Goal: Information Seeking & Learning: Learn about a topic

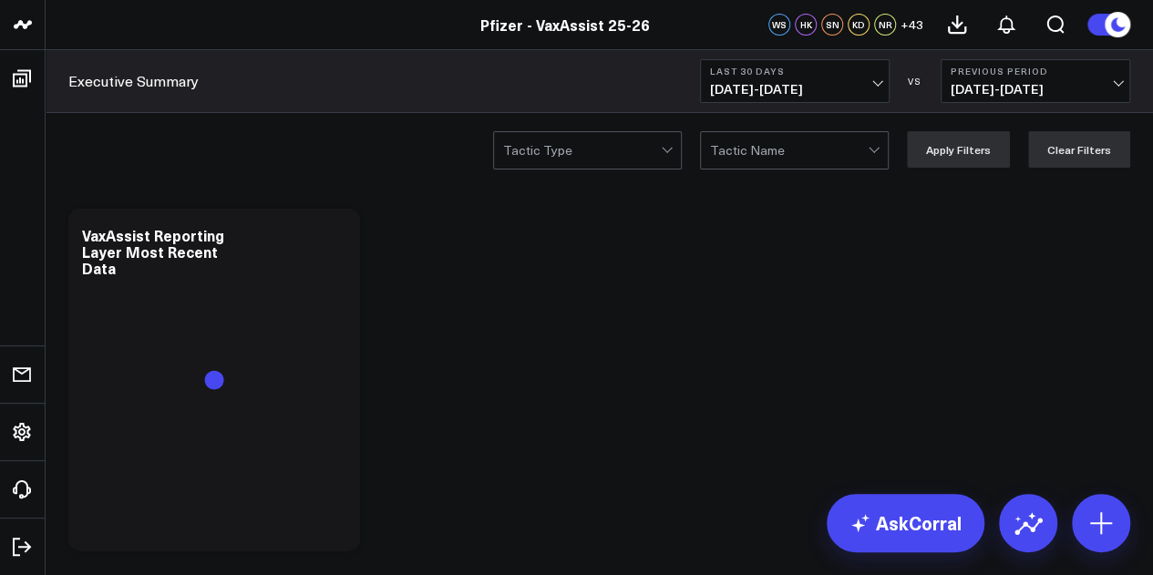
click at [863, 79] on button "Last 30 Days [DATE] - [DATE]" at bounding box center [795, 81] width 190 height 44
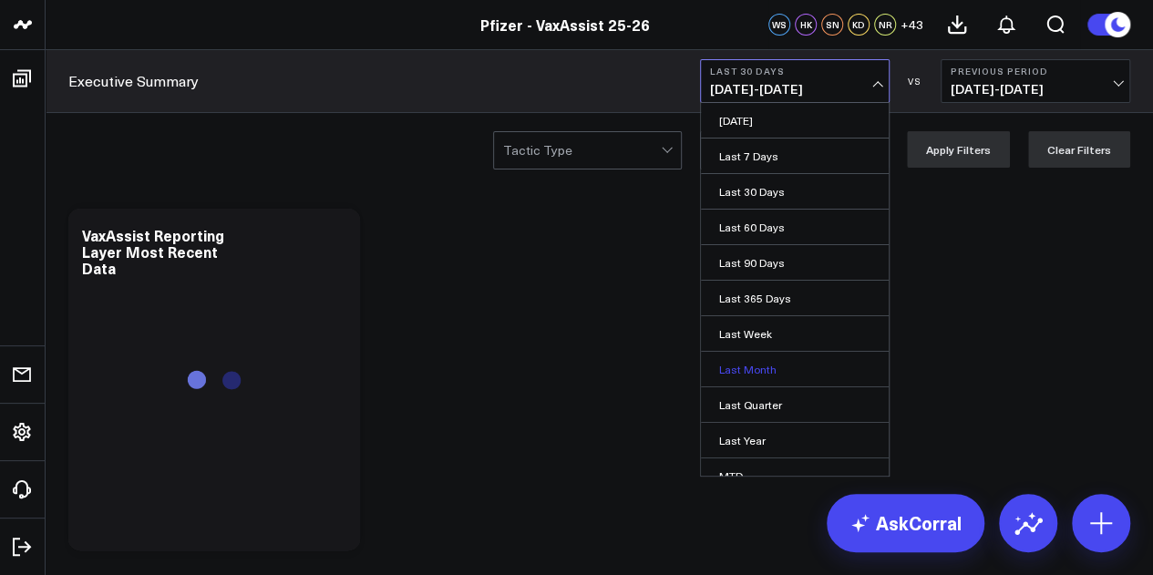
scroll to position [118, 0]
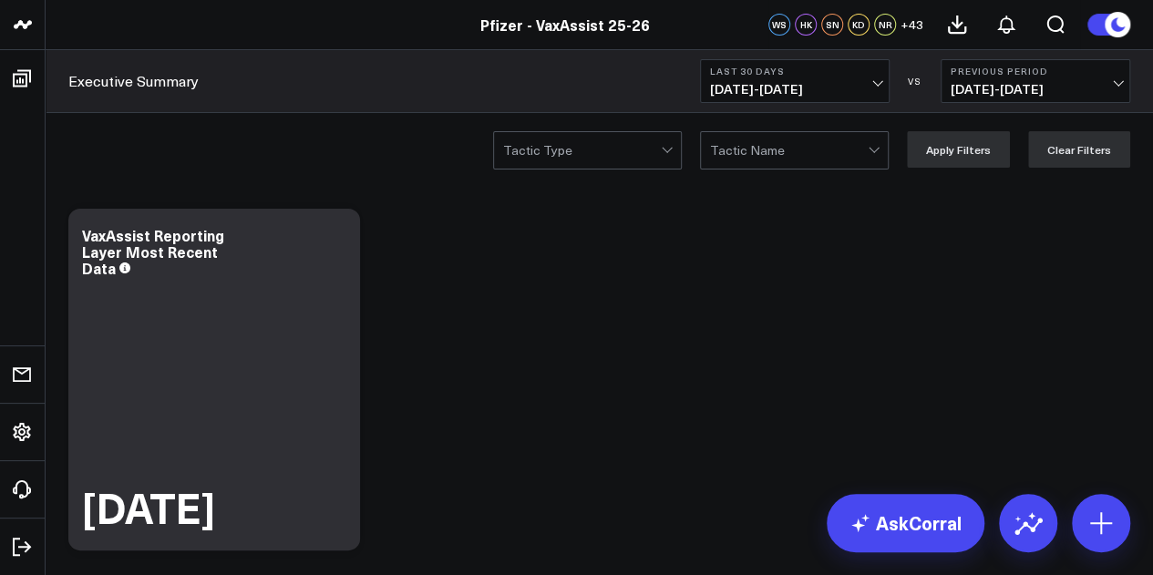
click at [858, 94] on span "[DATE] - [DATE]" at bounding box center [795, 89] width 170 height 15
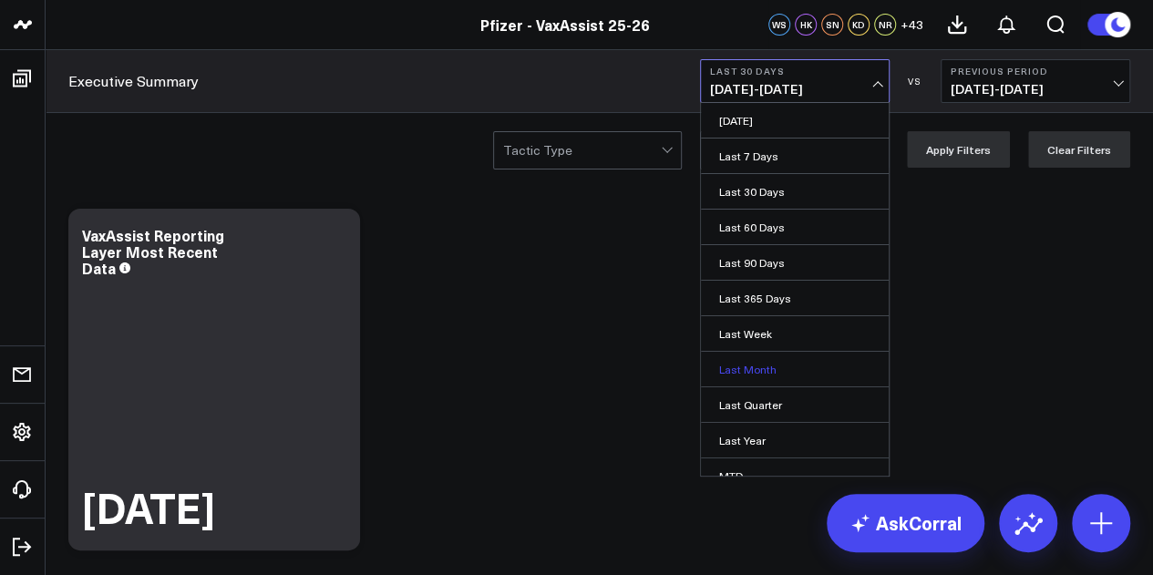
scroll to position [118, 0]
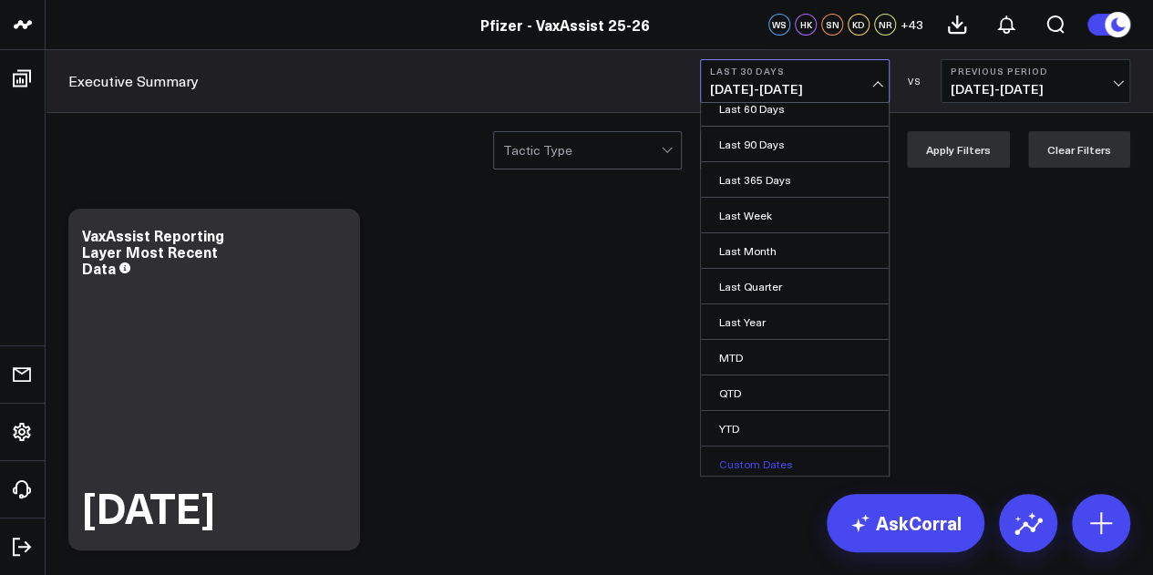
click at [738, 456] on link "Custom Dates" at bounding box center [795, 464] width 188 height 35
select select "8"
select select "2025"
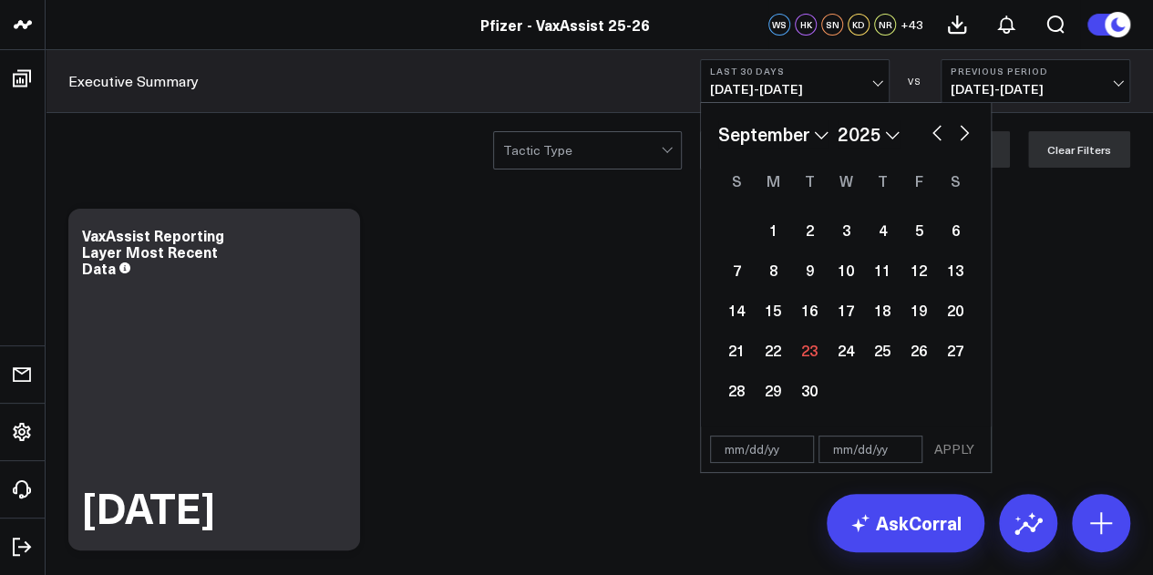
click at [938, 134] on button "button" at bounding box center [937, 131] width 18 height 22
select select "7"
select select "2025"
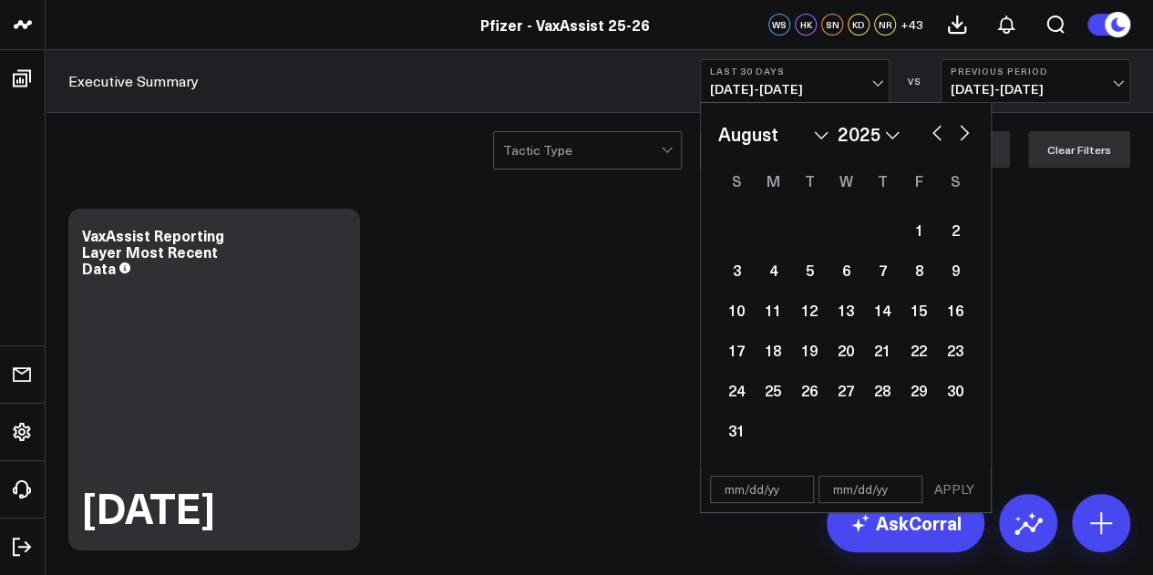
click at [938, 134] on button "button" at bounding box center [937, 131] width 18 height 22
select select "6"
select select "2025"
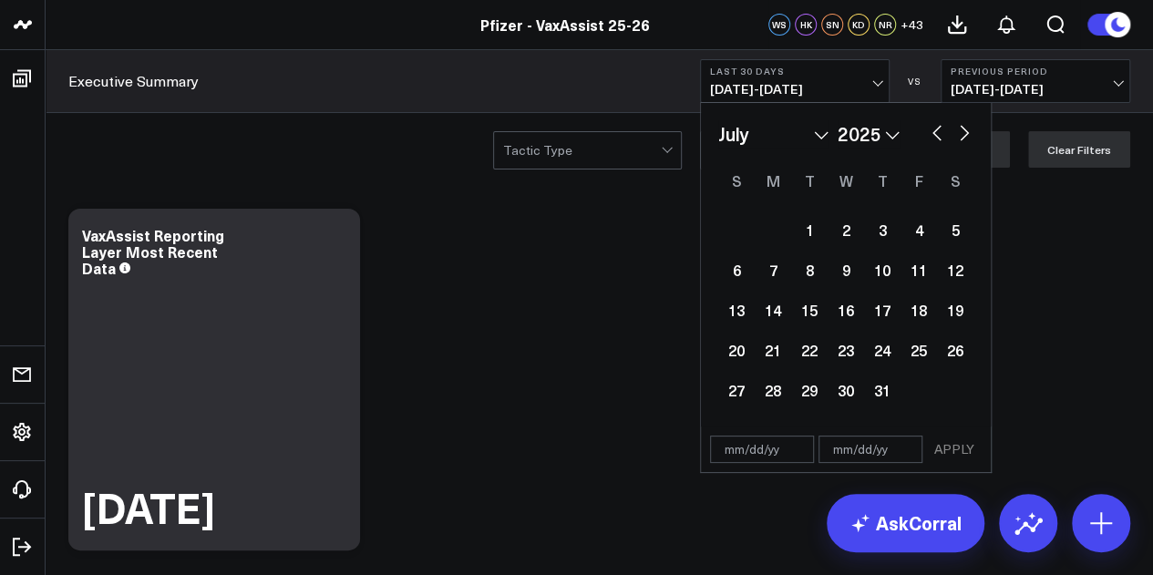
click at [931, 134] on button "button" at bounding box center [937, 131] width 18 height 22
select select "5"
select select "2025"
click at [767, 376] on div "30" at bounding box center [773, 390] width 36 height 36
type input "[DATE]"
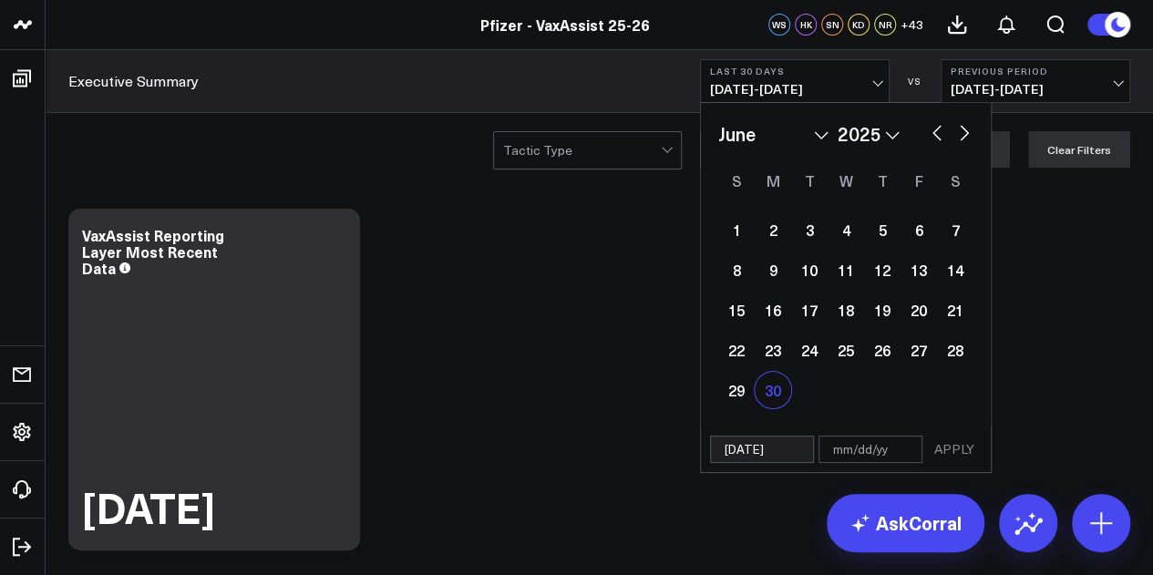
select select "5"
select select "2025"
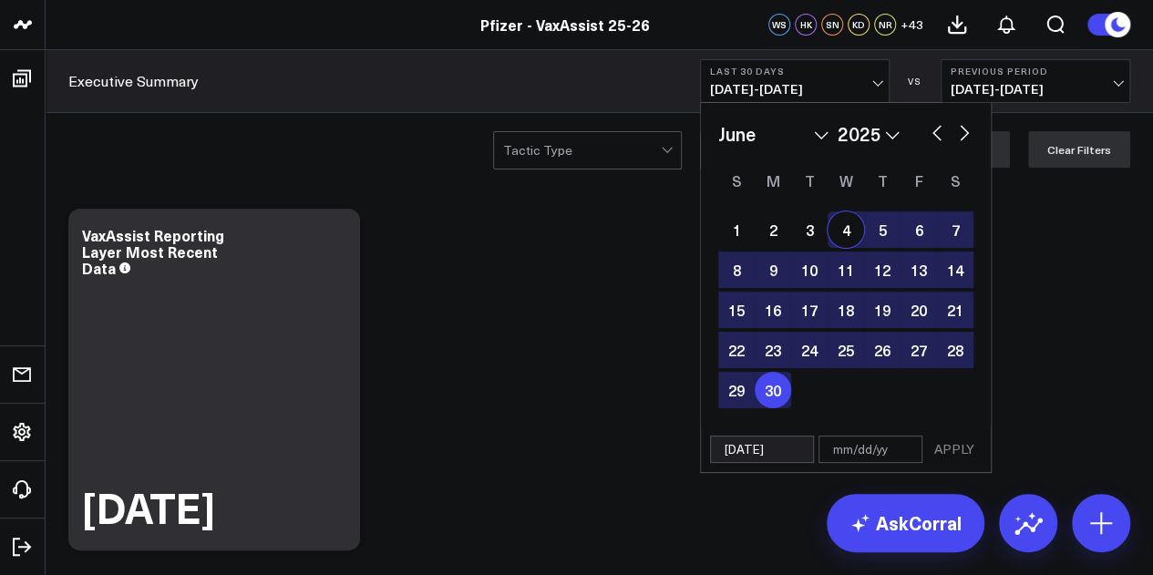
click at [967, 139] on button "button" at bounding box center [964, 131] width 18 height 22
select select "6"
select select "2025"
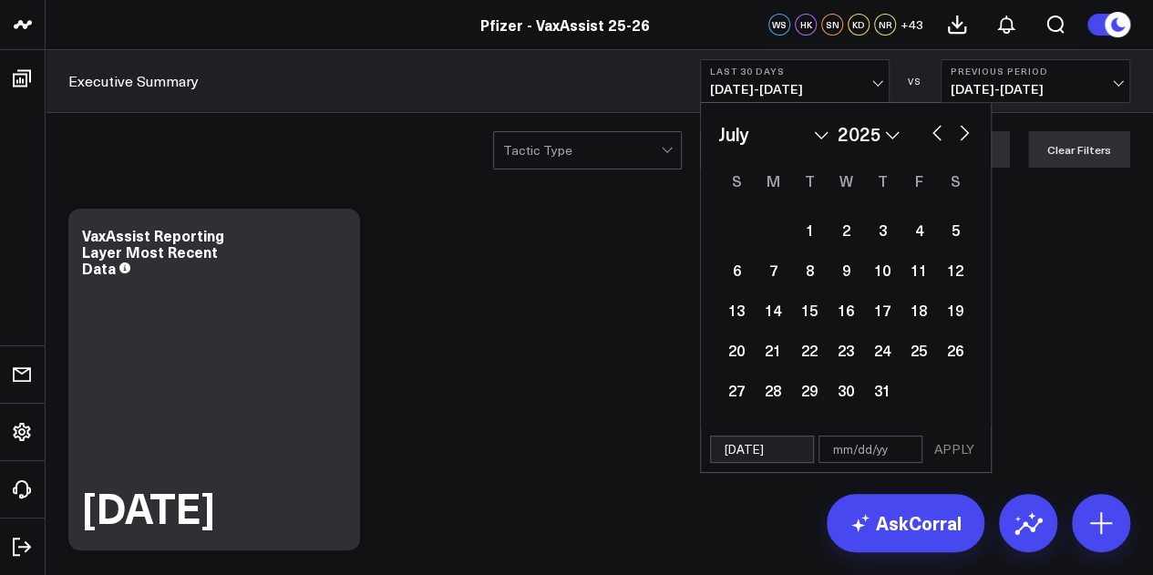
click at [966, 134] on button "button" at bounding box center [964, 131] width 18 height 22
select select "7"
select select "2025"
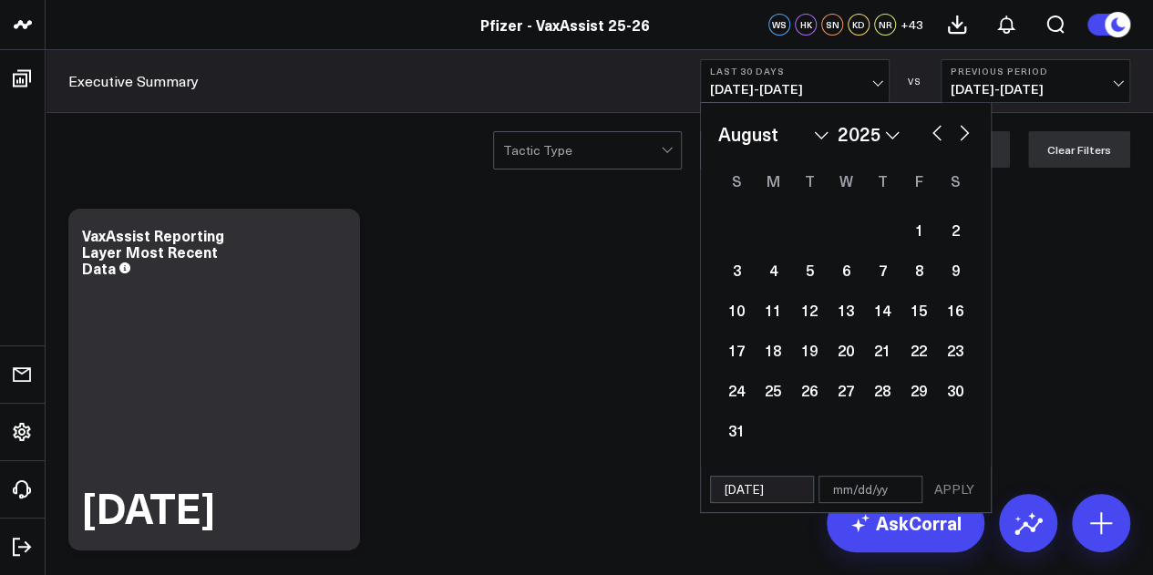
click at [966, 134] on button "button" at bounding box center [964, 131] width 18 height 22
select select "8"
select select "2025"
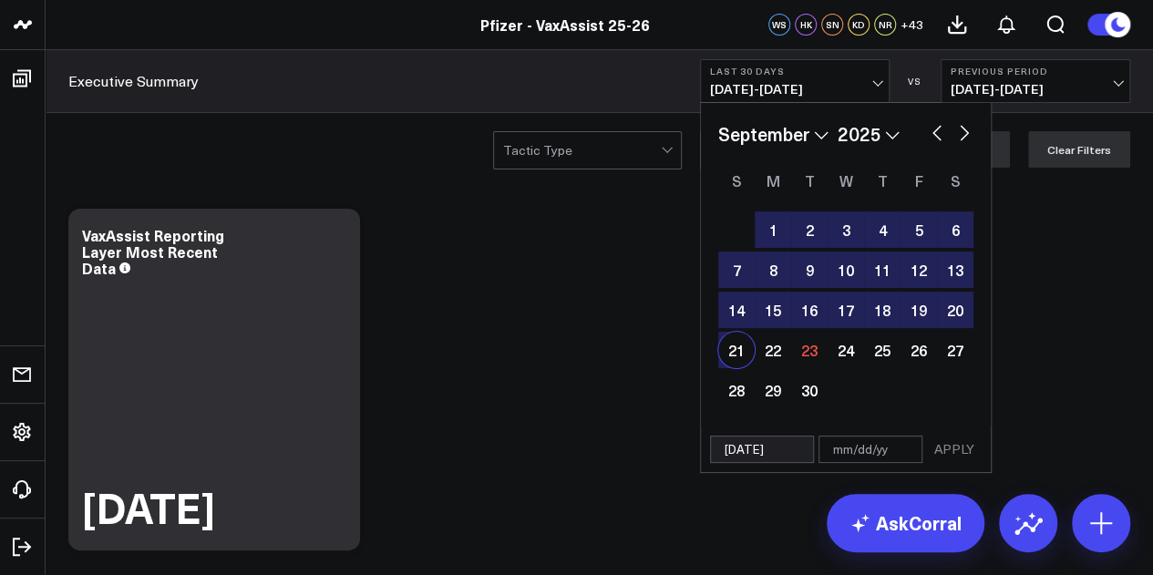
click at [724, 356] on div "21" at bounding box center [736, 350] width 36 height 36
type input "[DATE]"
select select "8"
select select "2025"
click at [966, 457] on button "APPLY" at bounding box center [954, 449] width 55 height 27
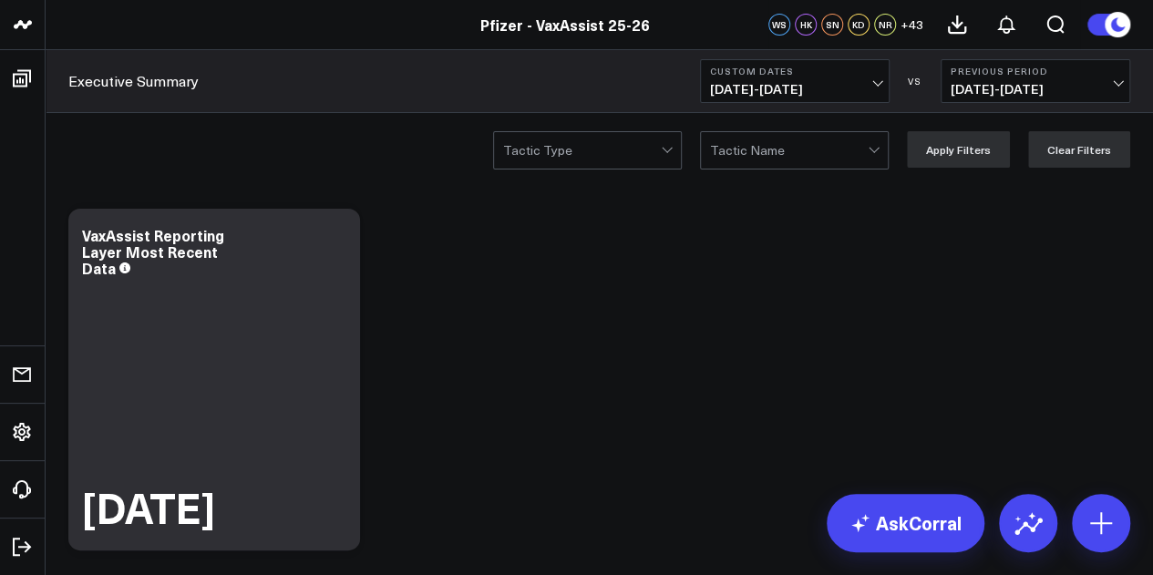
click at [1021, 76] on b "Previous Period" at bounding box center [1035, 71] width 170 height 11
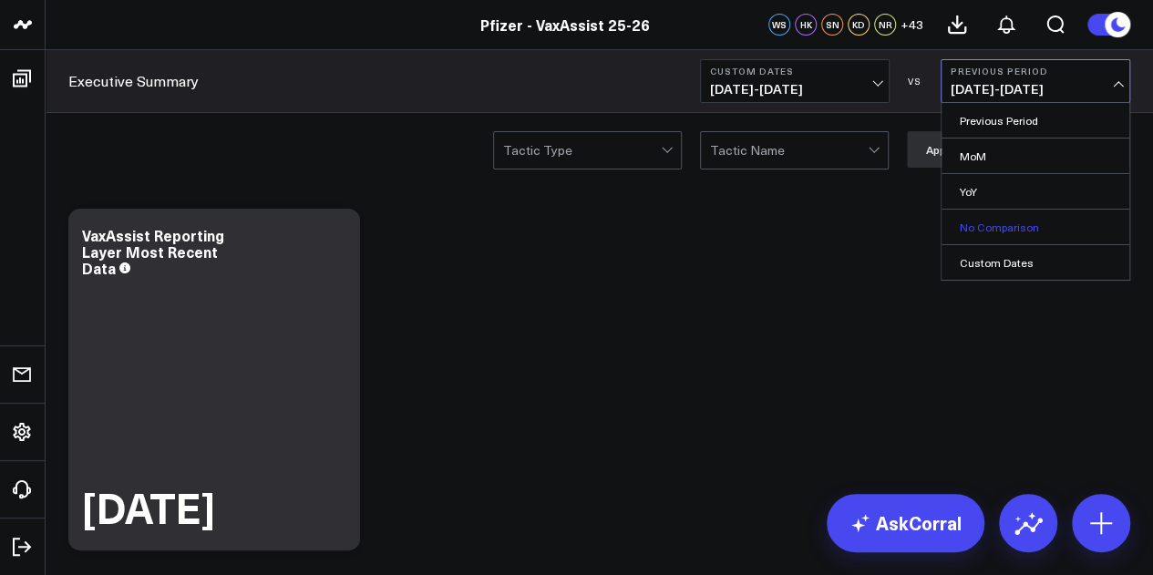
click at [1007, 225] on link "No Comparison" at bounding box center [1035, 227] width 188 height 35
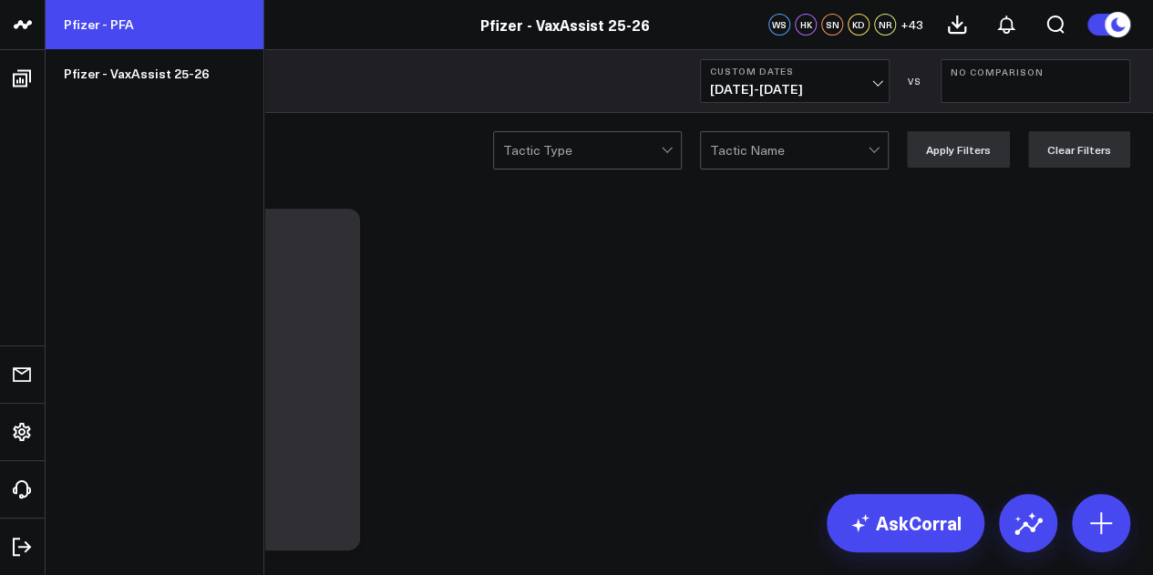
click at [89, 28] on link "Pfizer - PFA" at bounding box center [155, 24] width 218 height 49
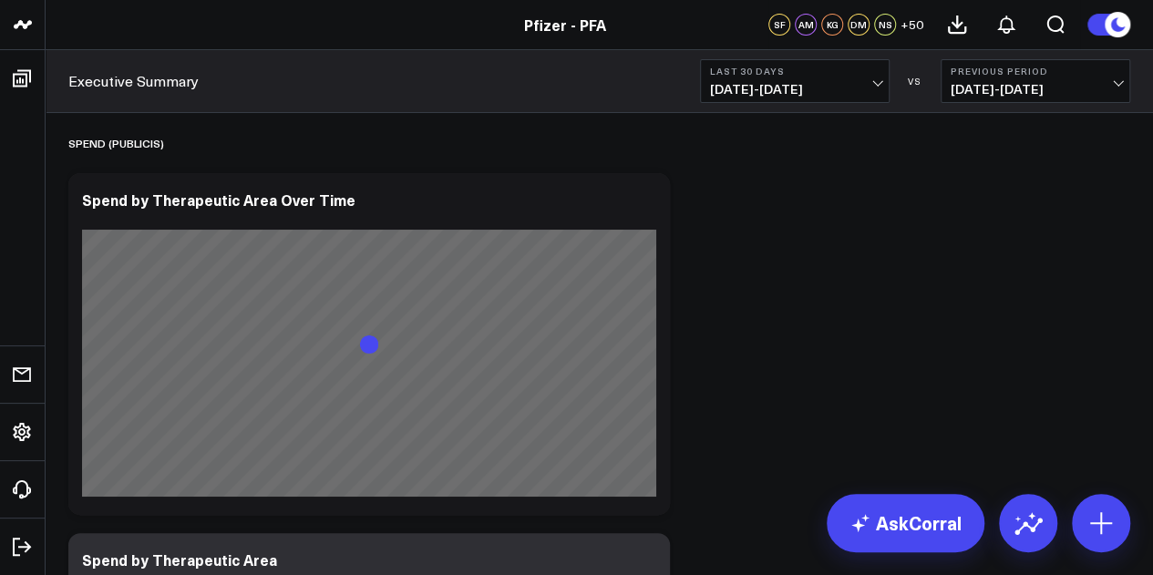
click at [839, 95] on span "[DATE] - [DATE]" at bounding box center [795, 89] width 170 height 15
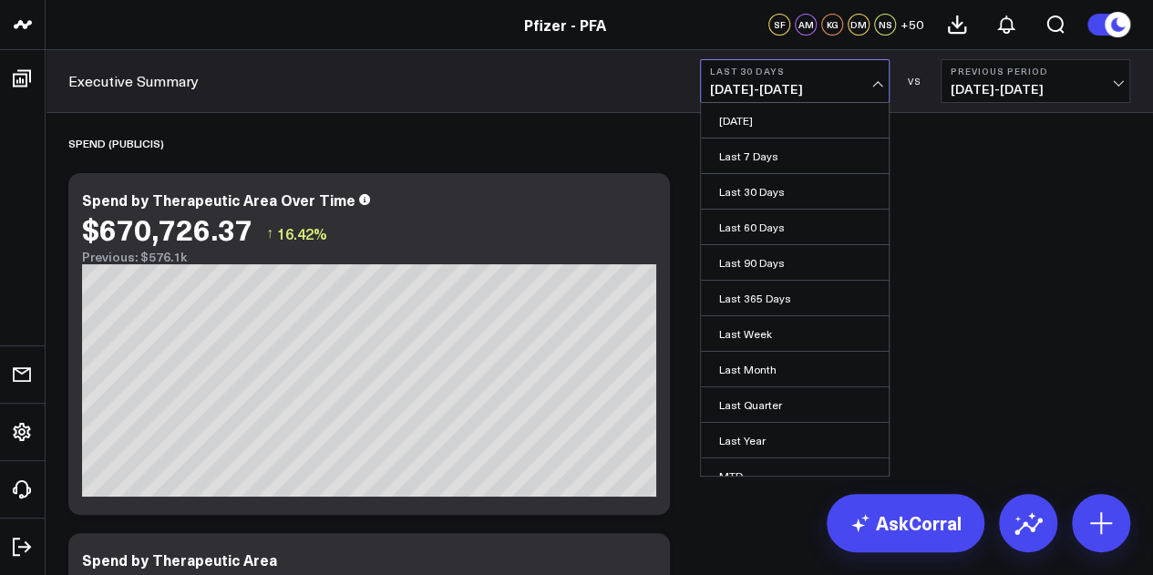
scroll to position [118, 0]
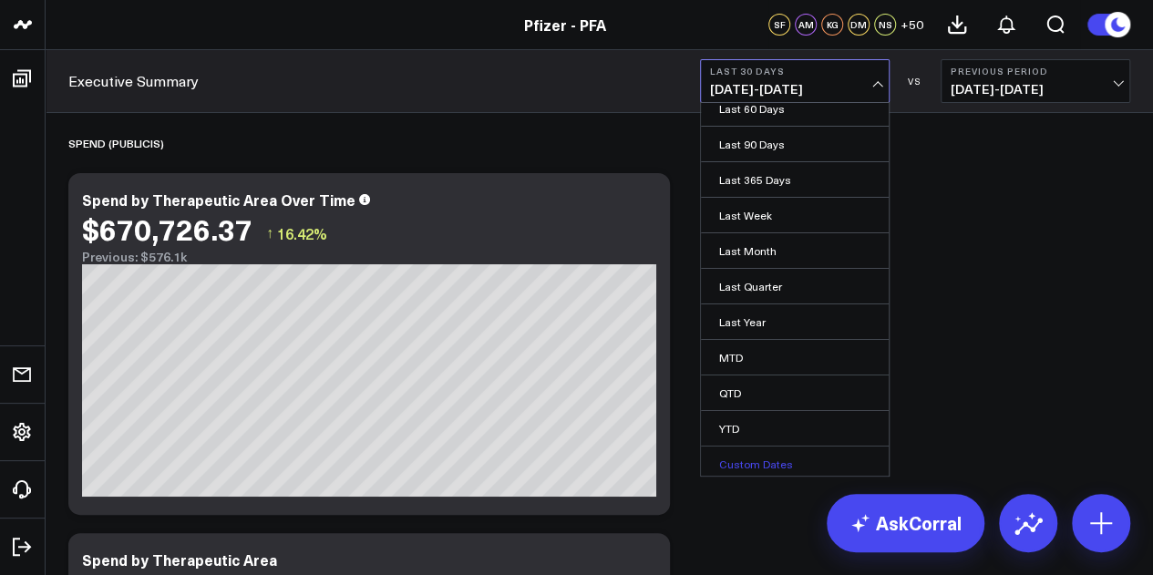
click at [747, 460] on link "Custom Dates" at bounding box center [795, 464] width 188 height 35
select select "8"
select select "2025"
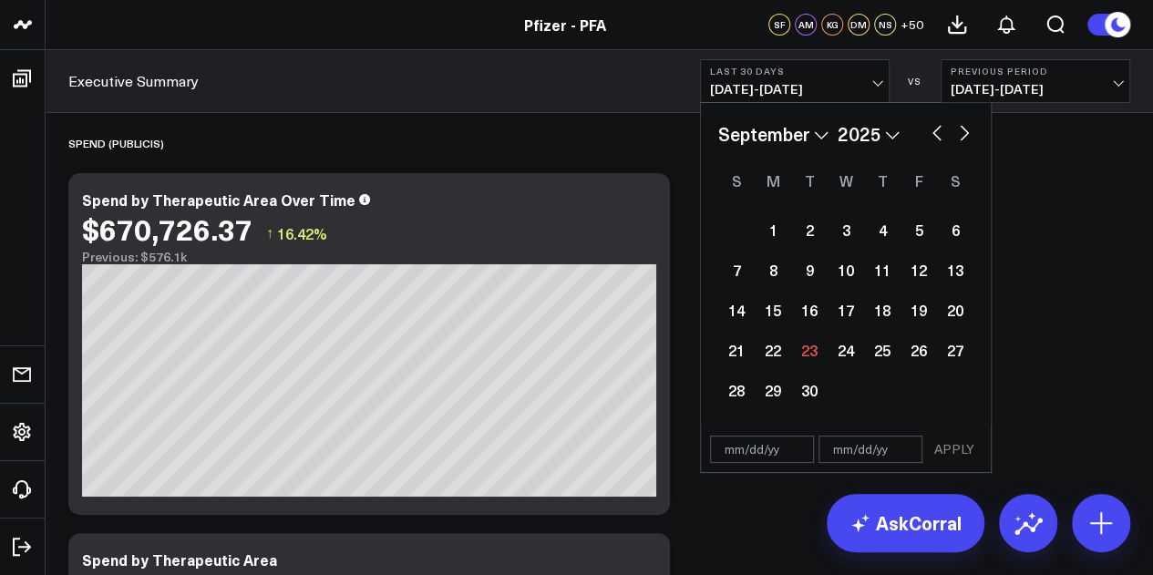
click at [934, 126] on button "button" at bounding box center [937, 131] width 18 height 22
select select "7"
select select "2025"
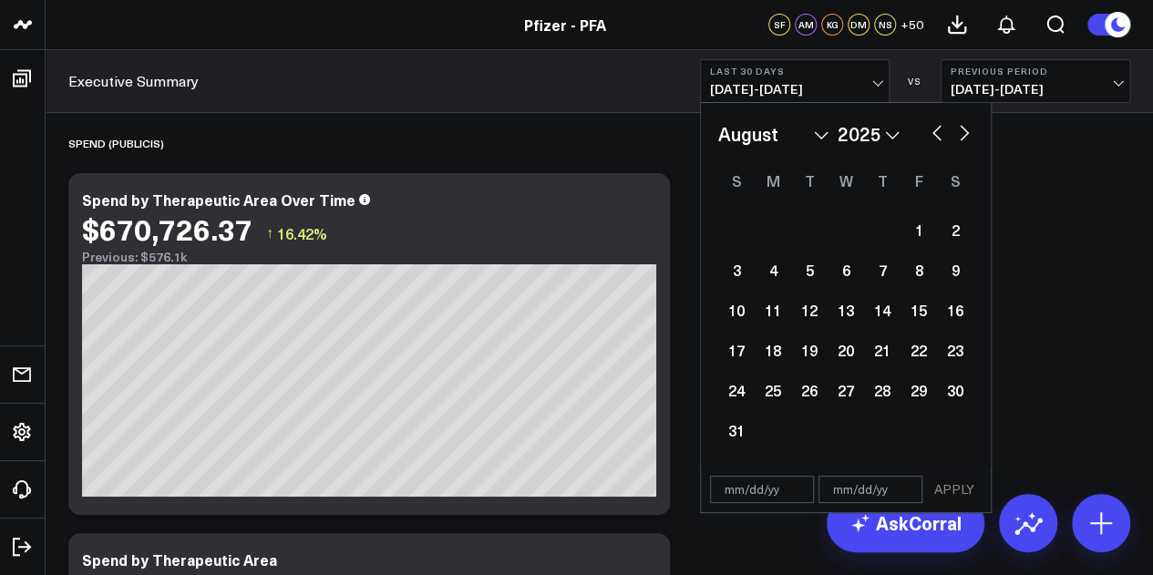
click at [934, 126] on button "button" at bounding box center [937, 131] width 18 height 22
select select "6"
select select "2025"
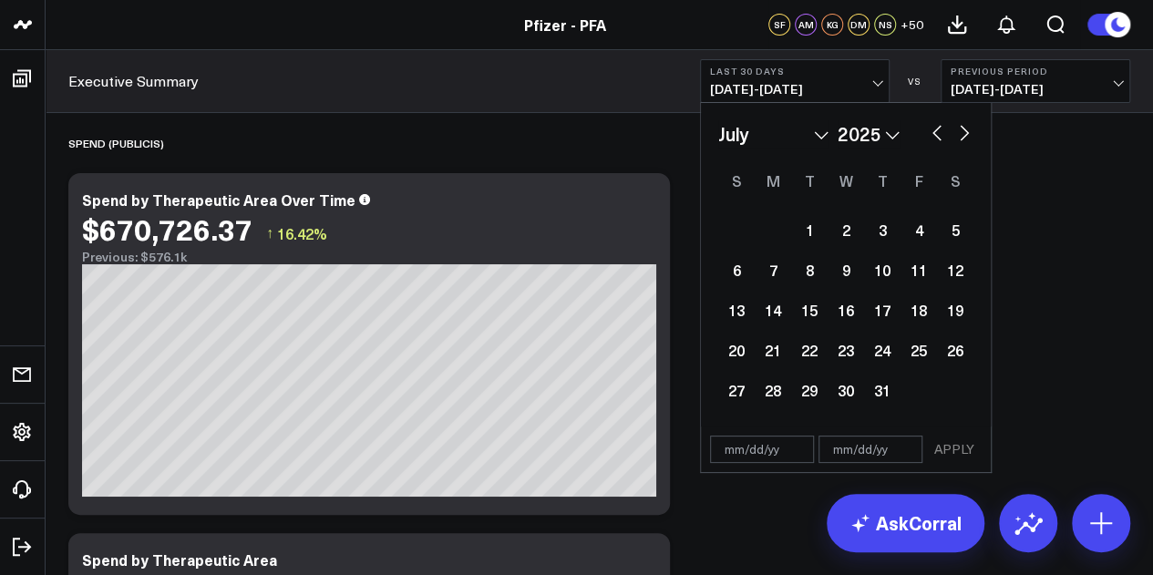
click at [935, 137] on button "button" at bounding box center [937, 131] width 18 height 22
select select "5"
select select "2025"
click at [780, 390] on div "30" at bounding box center [773, 390] width 36 height 36
type input "[DATE]"
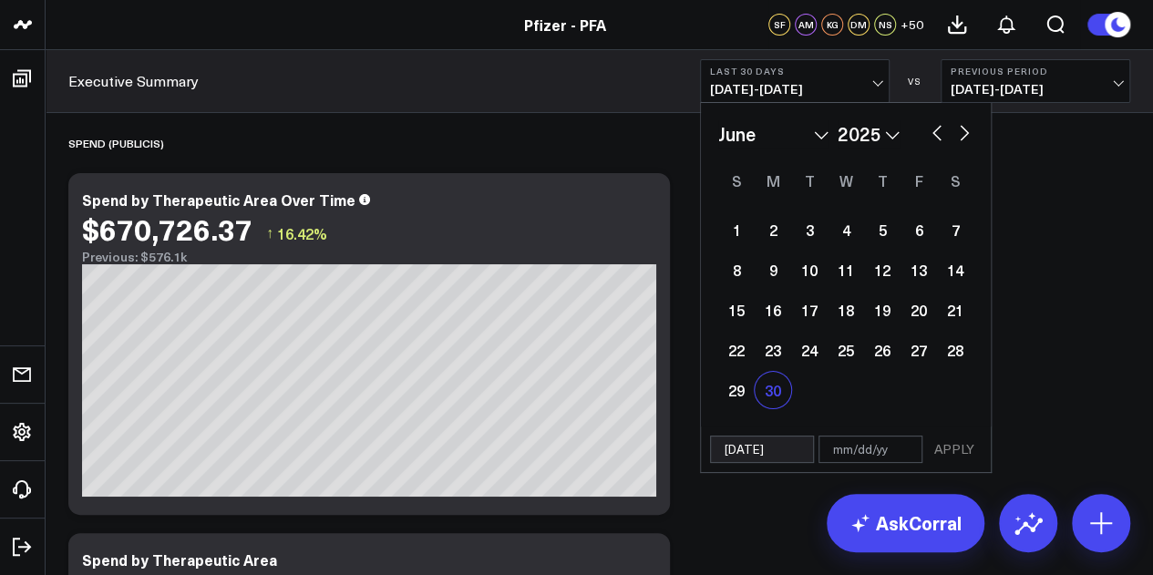
select select "5"
select select "2025"
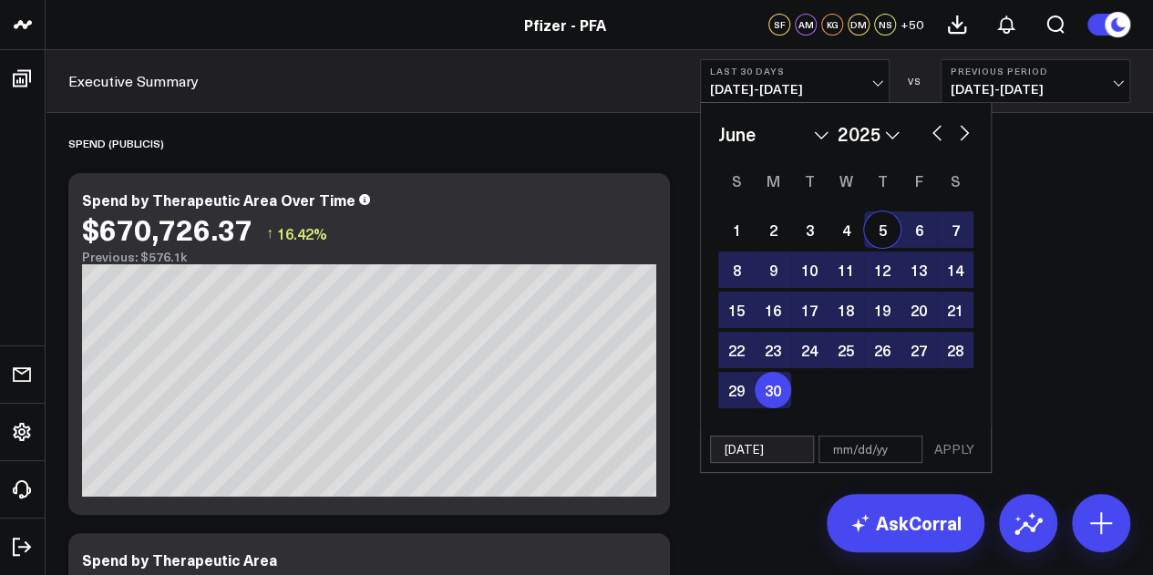
click at [964, 138] on button "button" at bounding box center [964, 131] width 18 height 22
select select "6"
select select "2025"
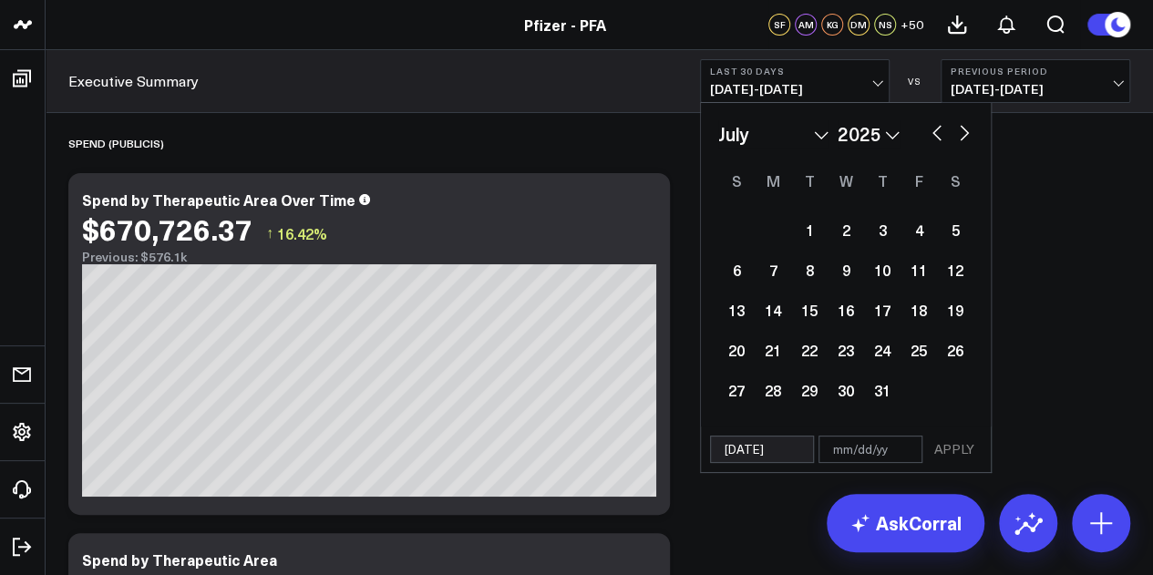
click at [964, 138] on button "button" at bounding box center [964, 131] width 18 height 22
select select "7"
select select "2025"
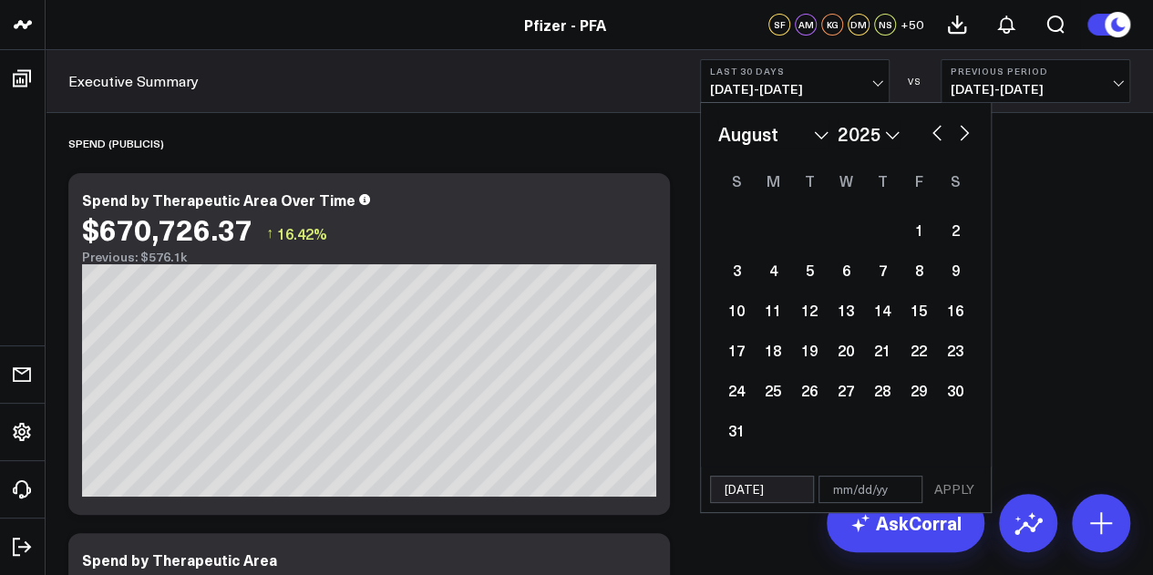
click at [964, 138] on button "button" at bounding box center [964, 131] width 18 height 22
select select "8"
select select "2025"
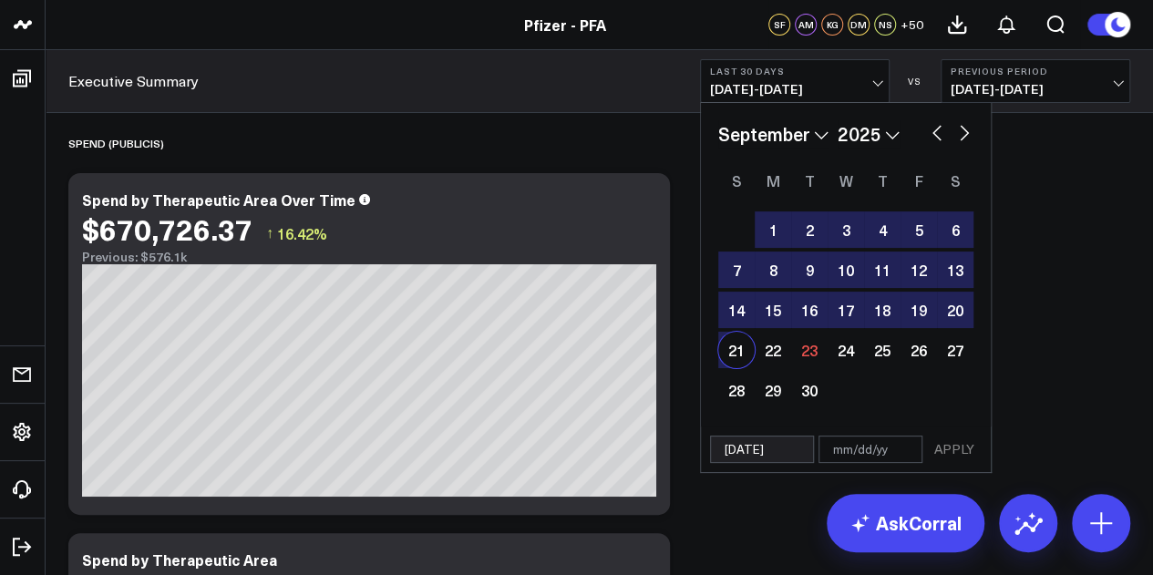
click at [724, 358] on div "21" at bounding box center [736, 350] width 36 height 36
type input "[DATE]"
select select "8"
select select "2025"
click at [961, 451] on button "APPLY" at bounding box center [954, 449] width 55 height 27
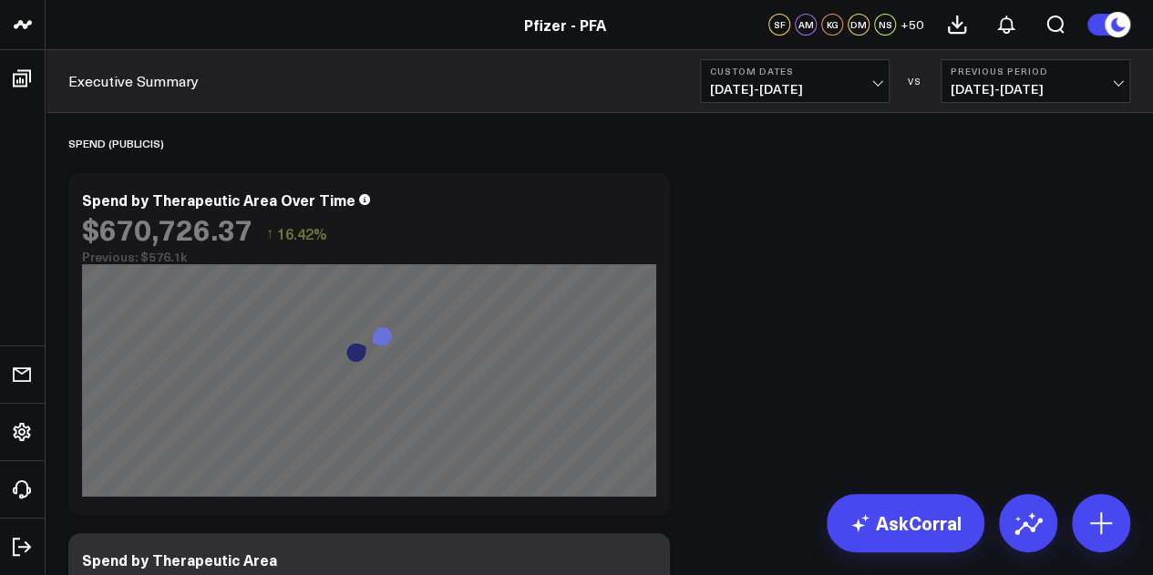
click at [1022, 85] on span "[DATE] - [DATE]" at bounding box center [1035, 89] width 170 height 15
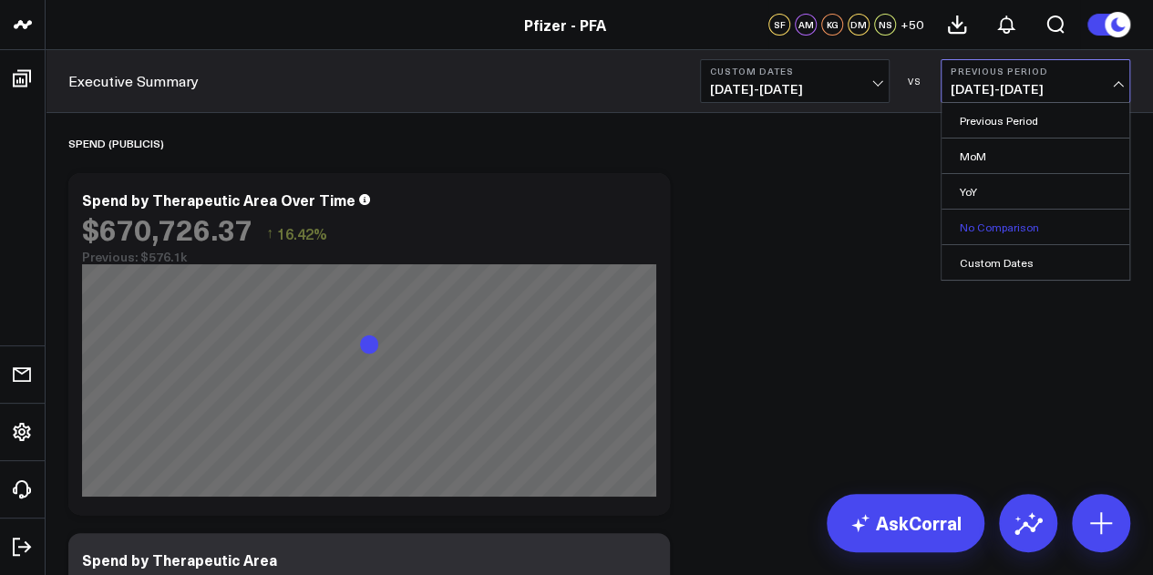
click at [1019, 221] on link "No Comparison" at bounding box center [1035, 227] width 188 height 35
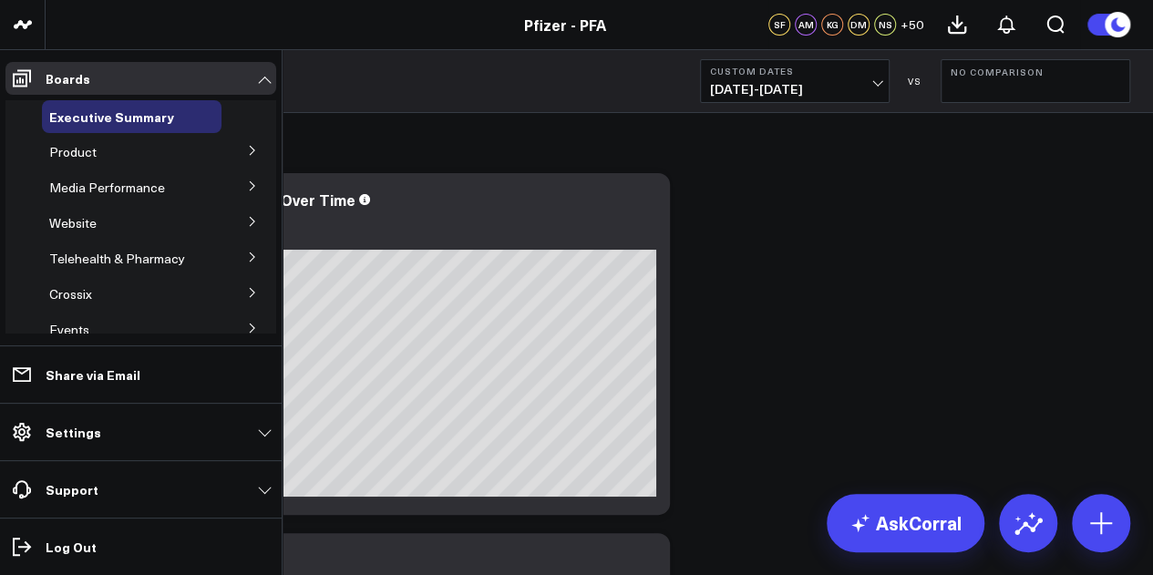
click at [247, 153] on icon at bounding box center [252, 150] width 11 height 11
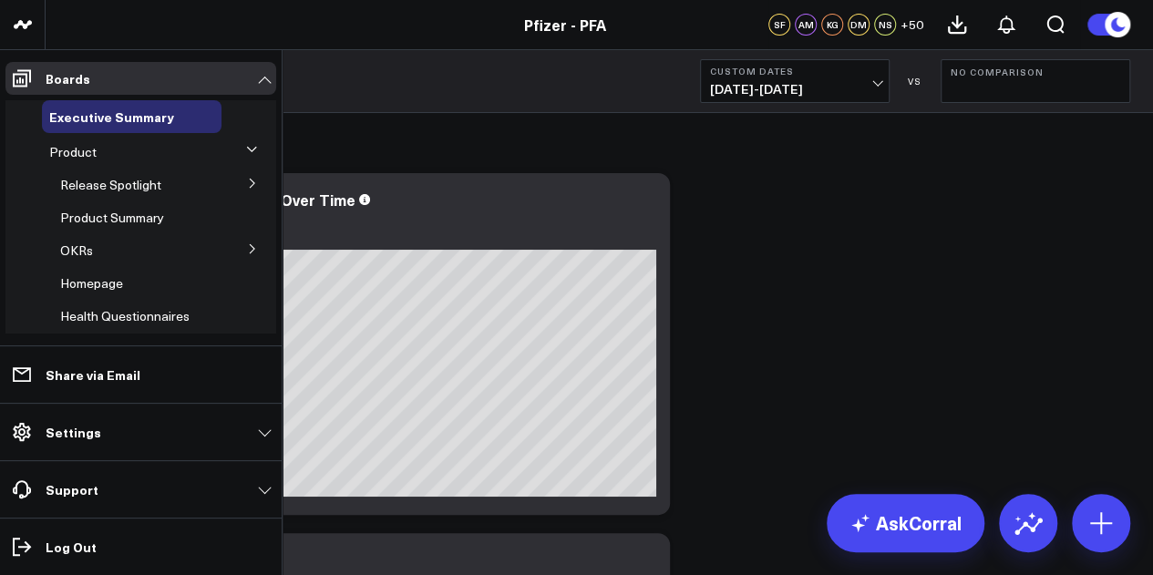
click at [247, 188] on icon at bounding box center [252, 183] width 11 height 11
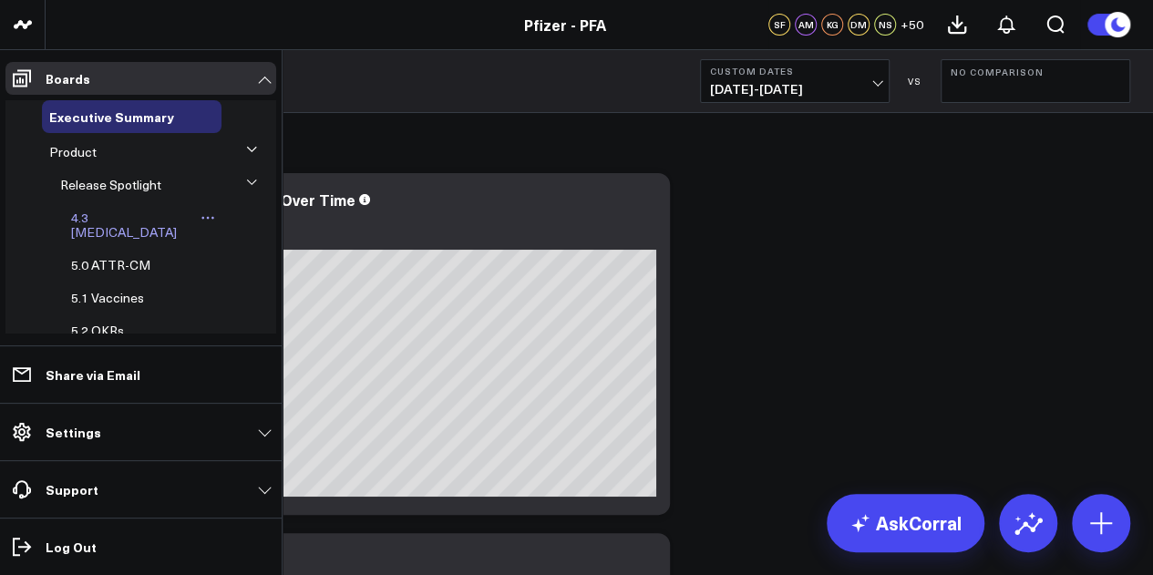
click at [128, 223] on span "4.3 [MEDICAL_DATA]" at bounding box center [124, 225] width 106 height 32
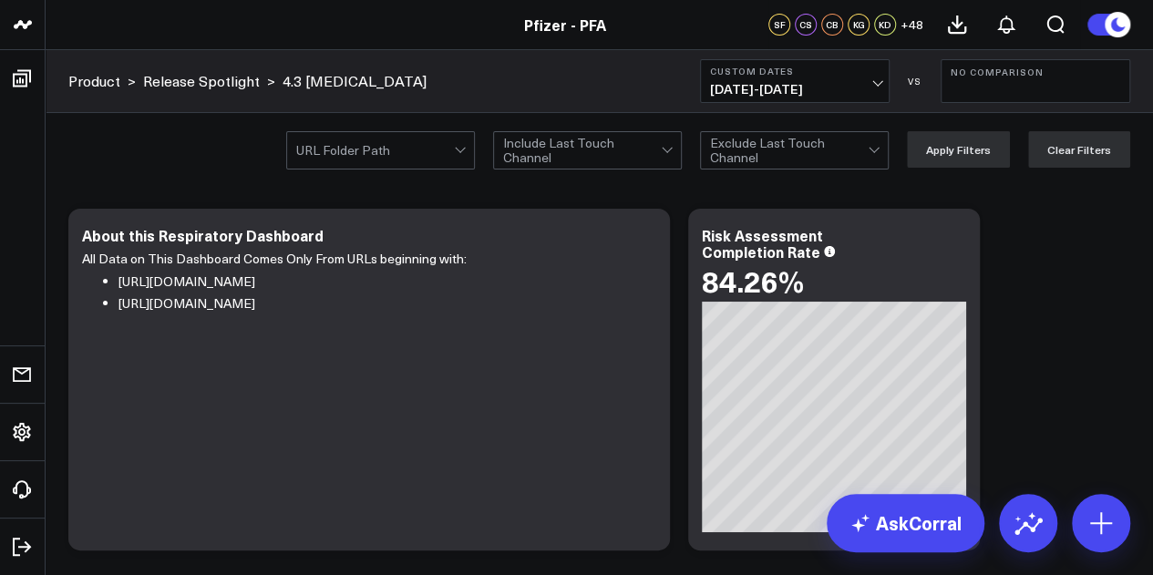
drag, startPoint x: 1121, startPoint y: 271, endPoint x: 1077, endPoint y: 283, distance: 45.6
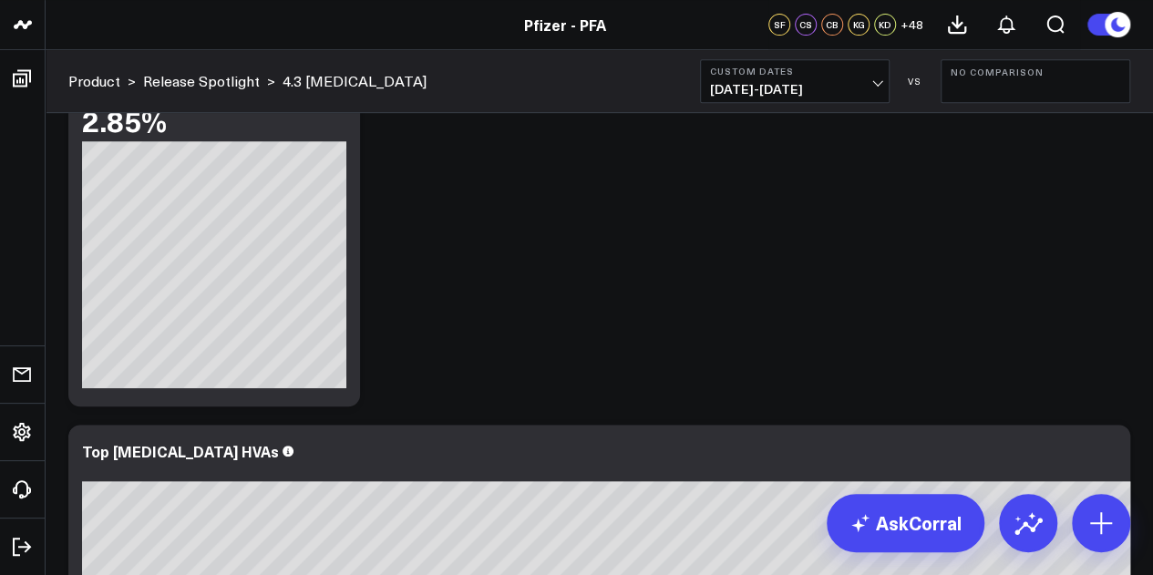
scroll to position [3773, 0]
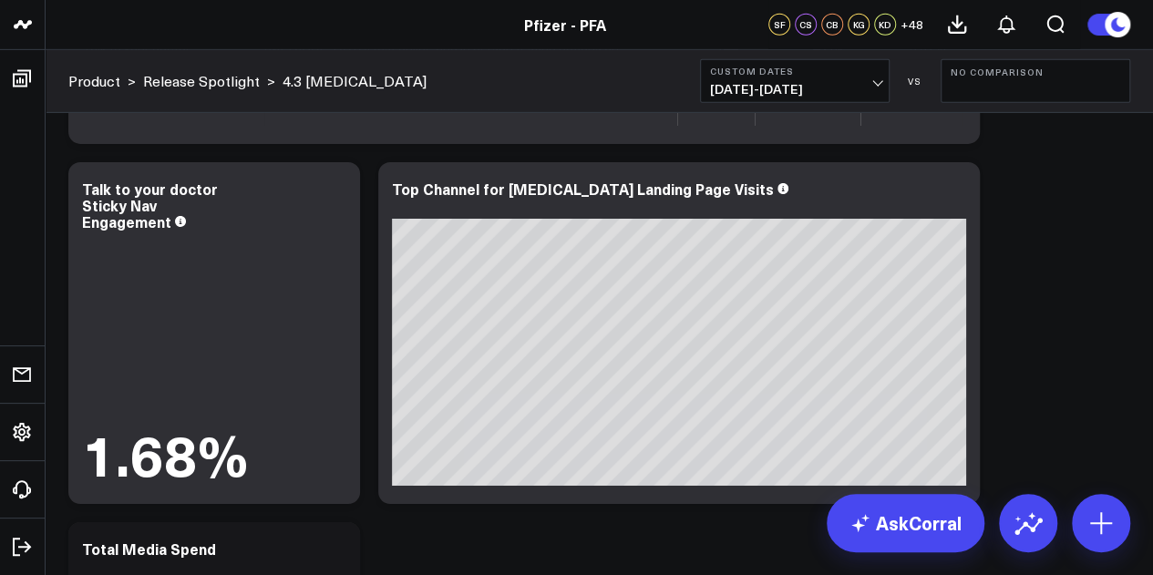
scroll to position [13667, 0]
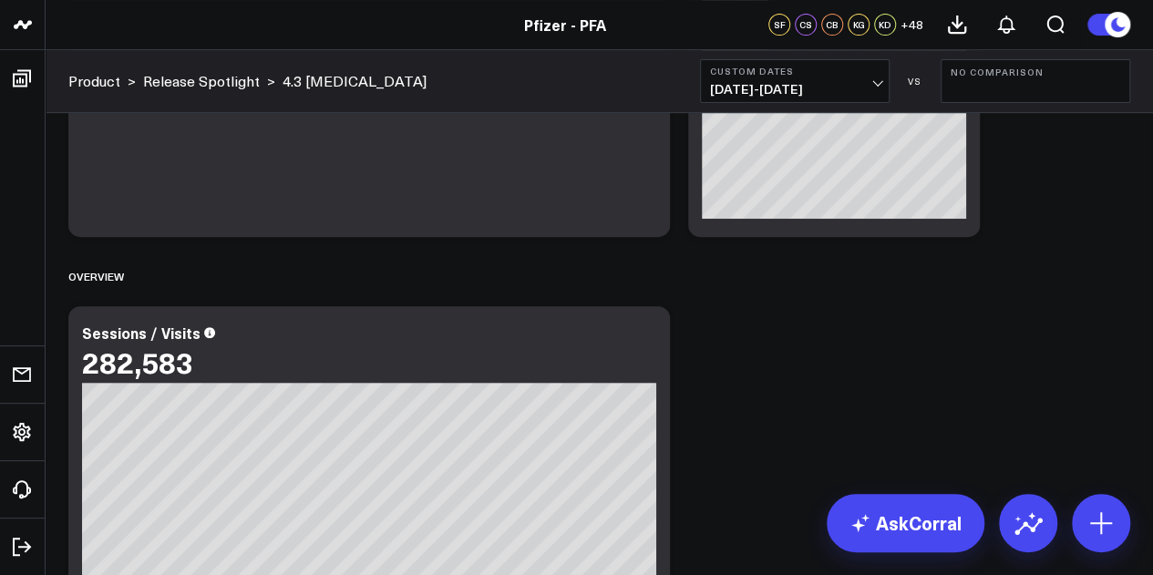
scroll to position [735, 0]
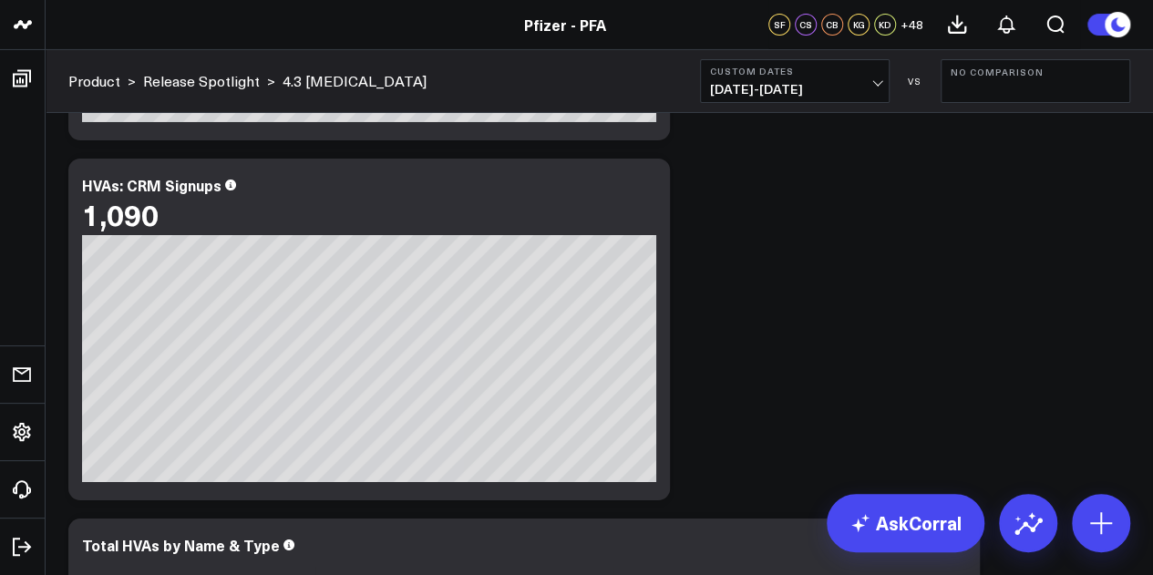
scroll to position [7243, 0]
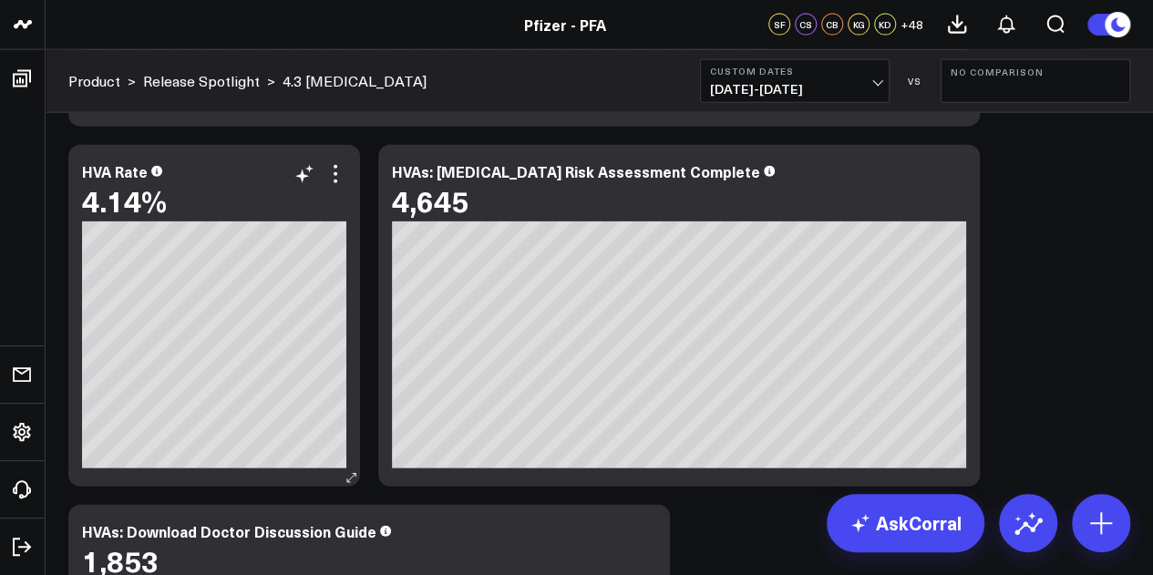
scroll to position [5556, 0]
